Goal: Task Accomplishment & Management: Manage account settings

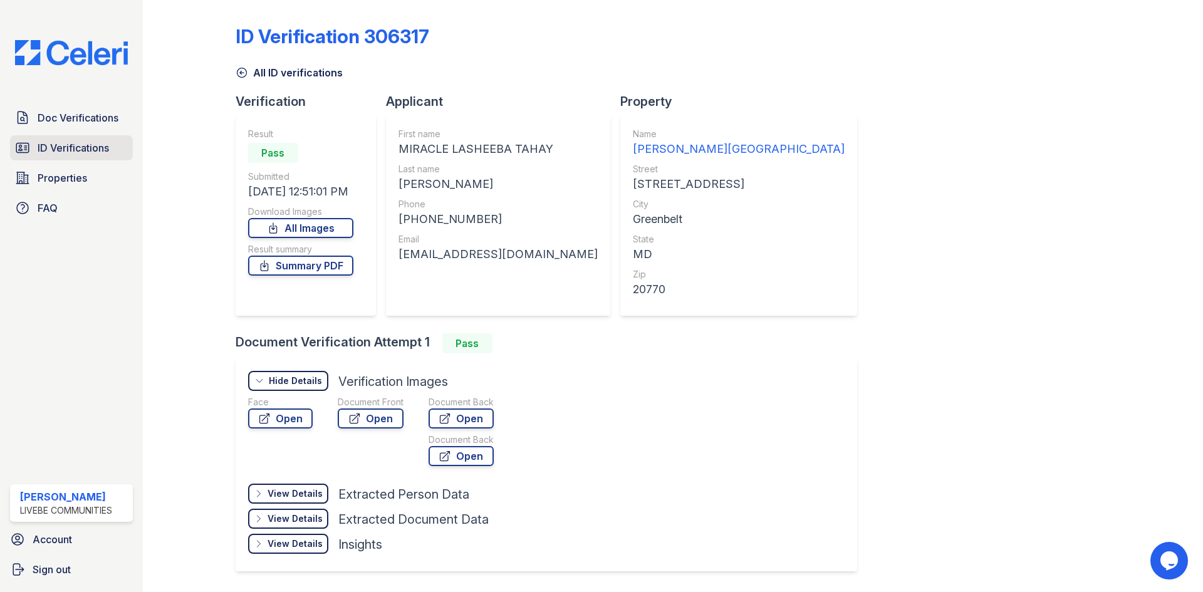
click at [68, 143] on span "ID Verifications" at bounding box center [73, 147] width 71 height 15
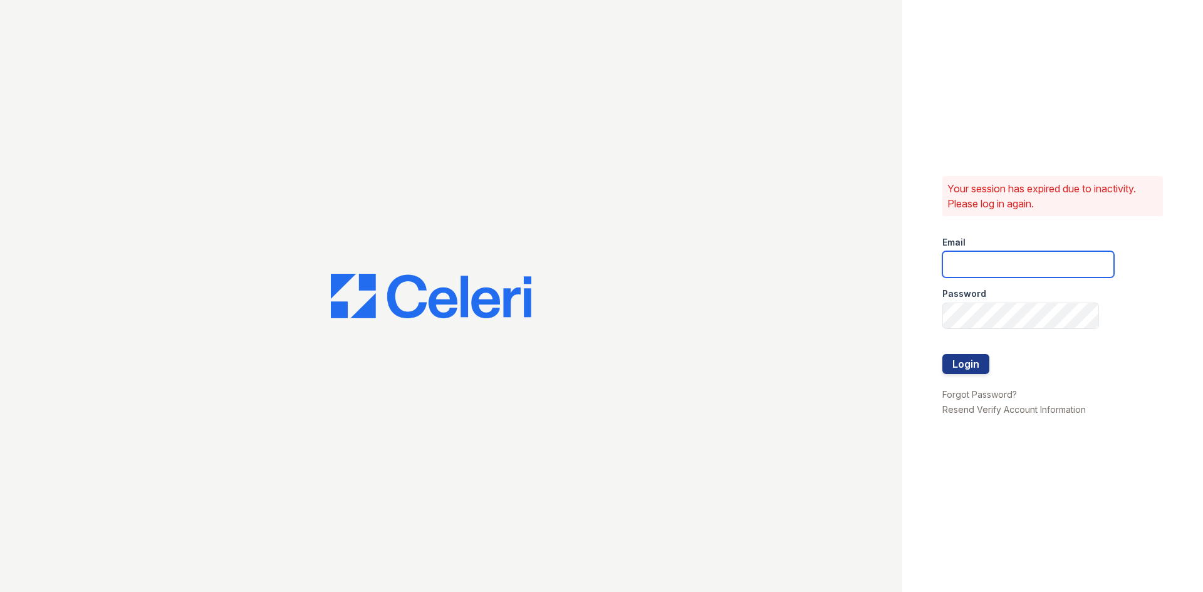
type input "[EMAIL_ADDRESS][DOMAIN_NAME]"
